Goal: Information Seeking & Learning: Stay updated

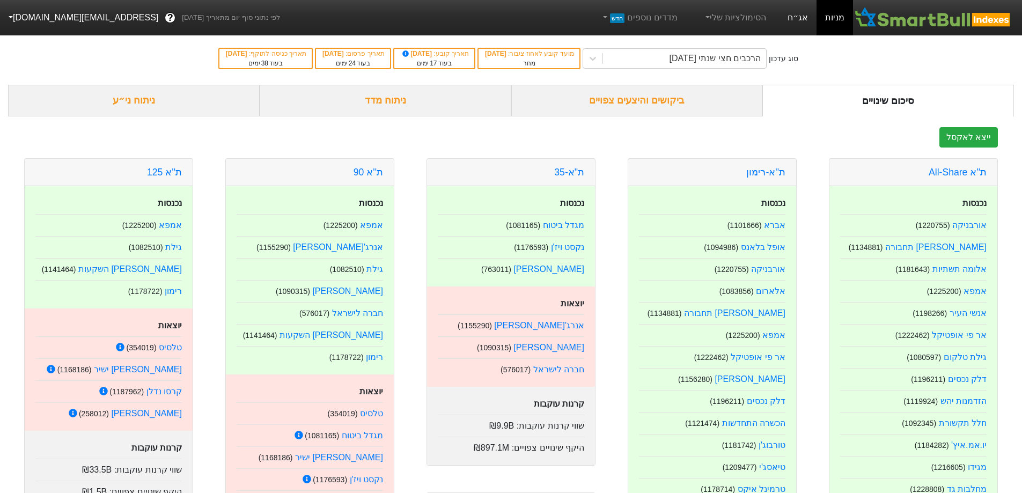
click at [793, 17] on link "אג״ח" at bounding box center [798, 17] width 38 height 35
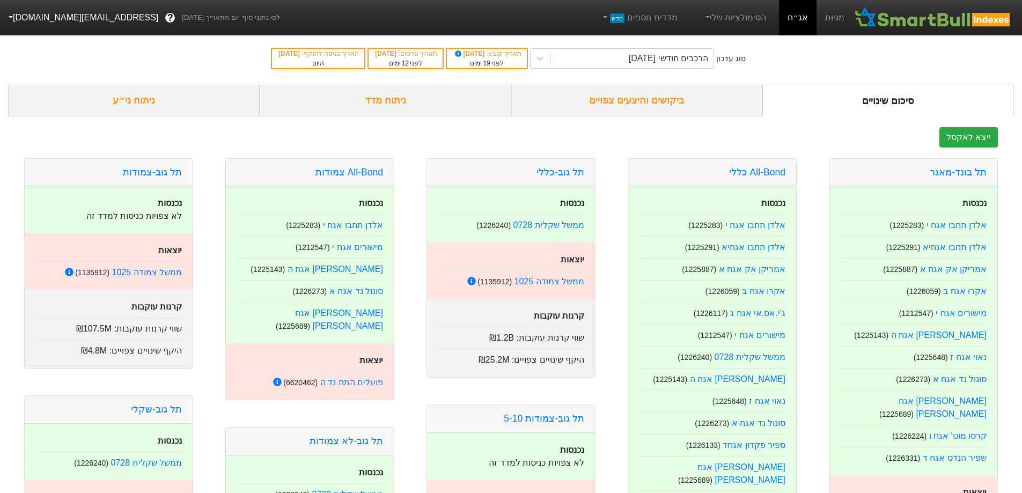
click at [658, 99] on div "ביקושים והיצעים צפויים" at bounding box center [637, 101] width 252 height 32
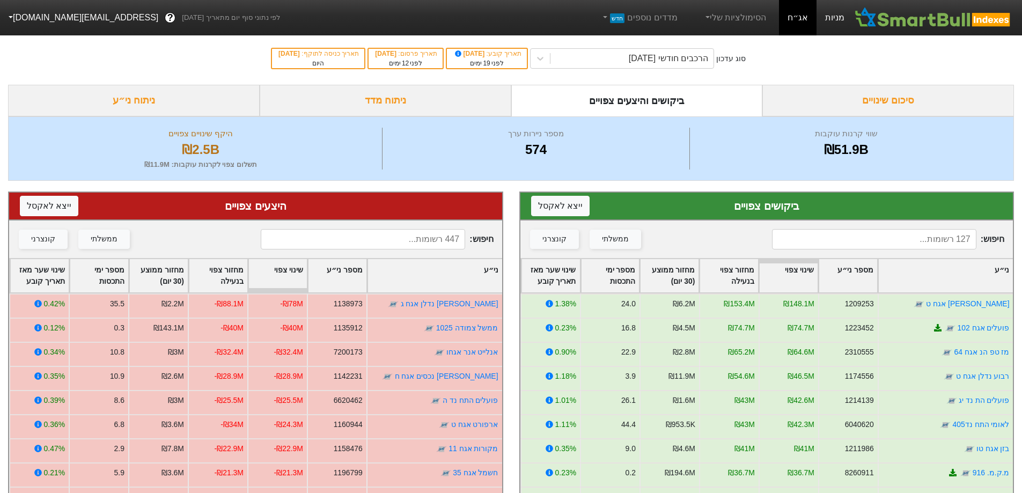
click at [837, 17] on link "מניות" at bounding box center [834, 17] width 36 height 35
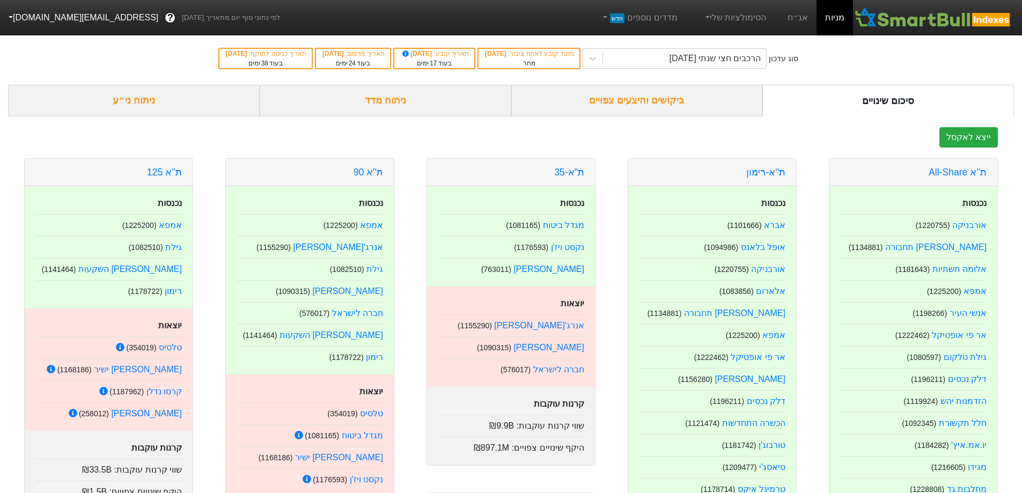
click at [643, 96] on div "ביקושים והיצעים צפויים" at bounding box center [637, 101] width 252 height 32
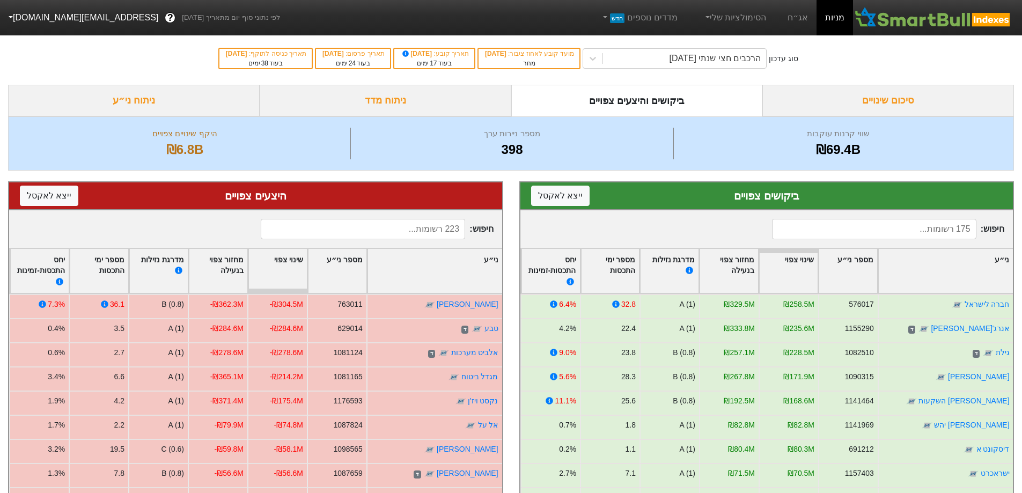
click at [410, 102] on div "ניתוח מדד" at bounding box center [386, 101] width 252 height 32
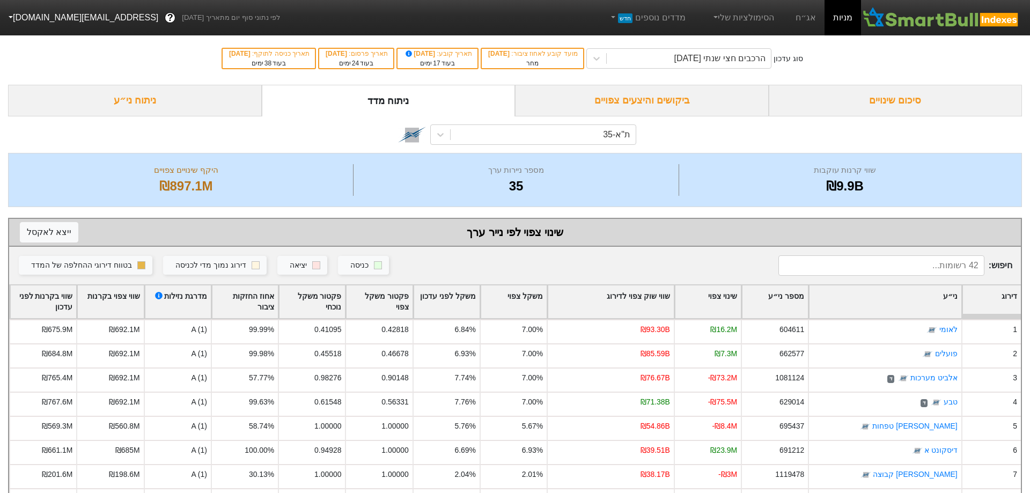
click at [611, 103] on div "ביקושים והיצעים צפויים" at bounding box center [642, 101] width 254 height 32
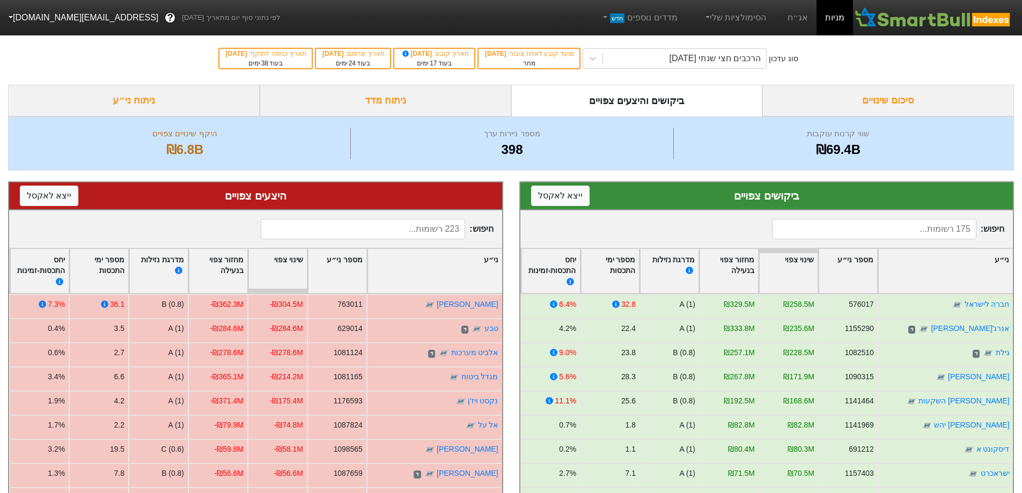
click at [868, 100] on div "סיכום שינויים" at bounding box center [888, 101] width 252 height 32
click at [795, 15] on link "אג״ח" at bounding box center [798, 17] width 38 height 35
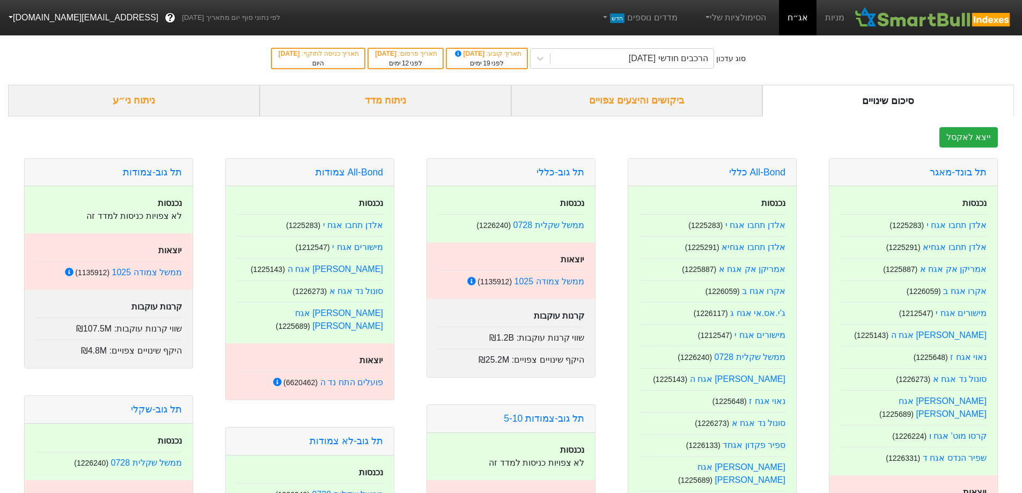
click at [653, 103] on div "ביקושים והיצעים צפויים" at bounding box center [637, 101] width 252 height 32
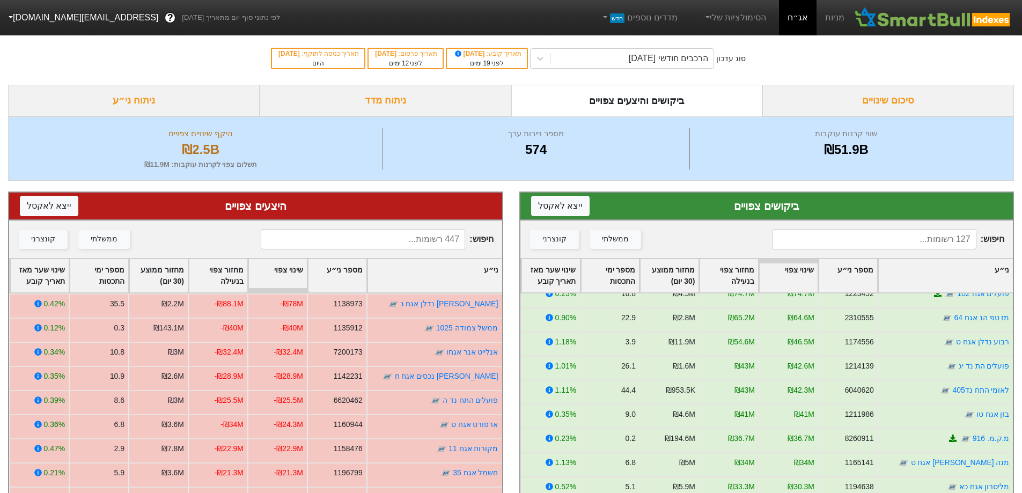
scroll to position [54, 0]
